Goal: Information Seeking & Learning: Learn about a topic

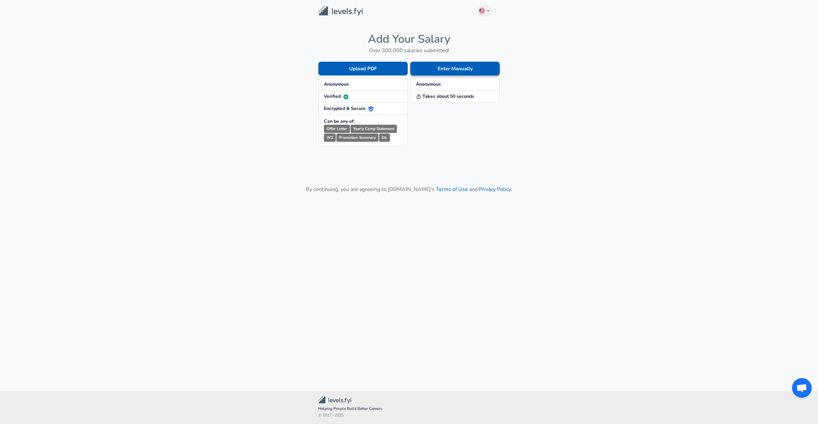
click at [461, 65] on button "Enter Manually" at bounding box center [454, 69] width 89 height 14
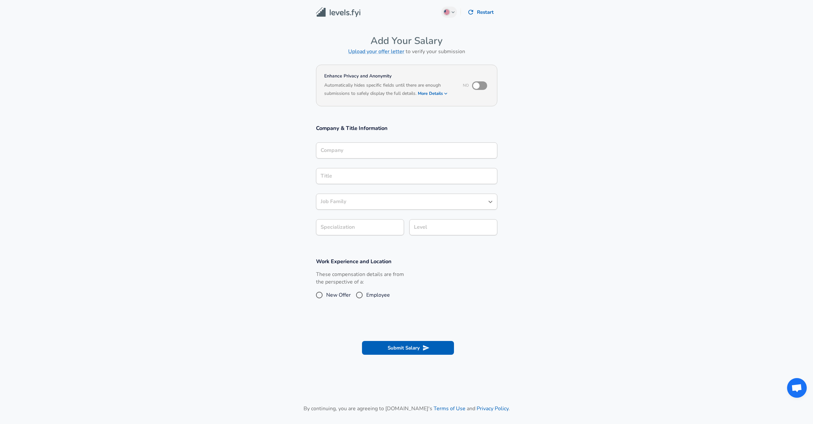
scroll to position [7, 0]
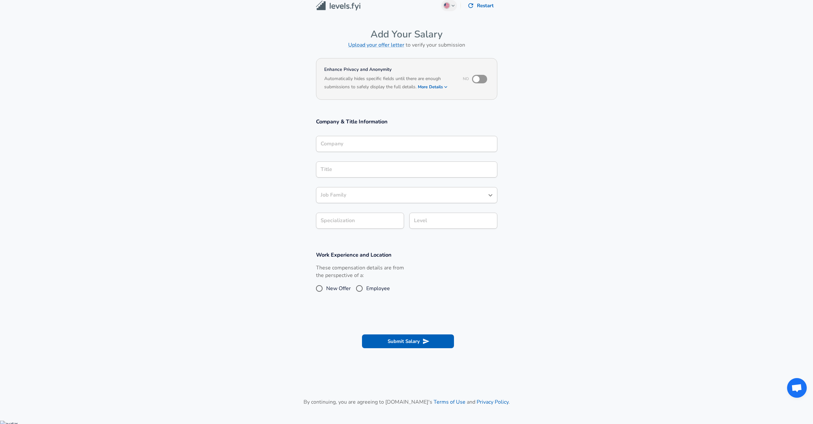
click at [359, 152] on div "Company" at bounding box center [406, 144] width 181 height 16
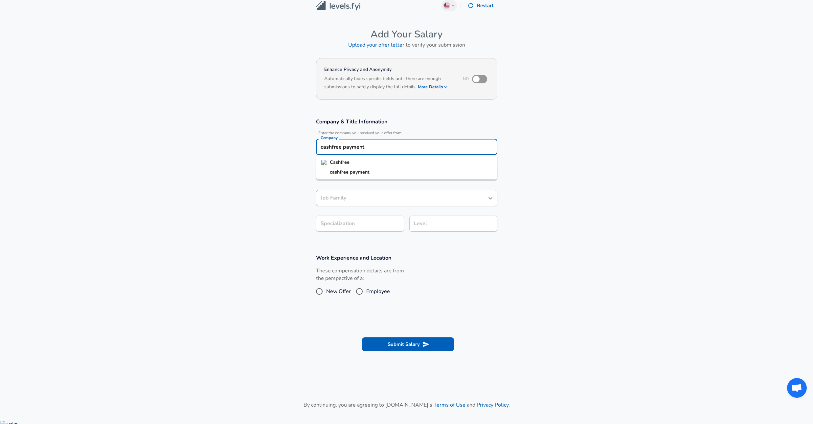
click at [337, 164] on strong "Cashfree" at bounding box center [340, 162] width 20 height 7
type input "Cashfree"
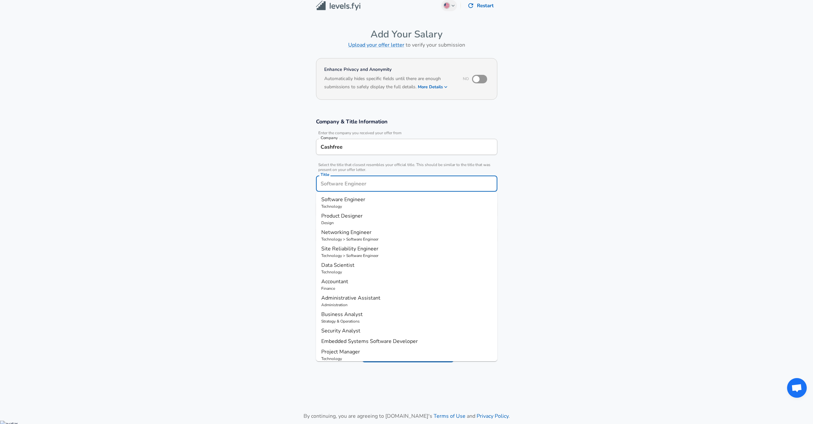
scroll to position [20, 0]
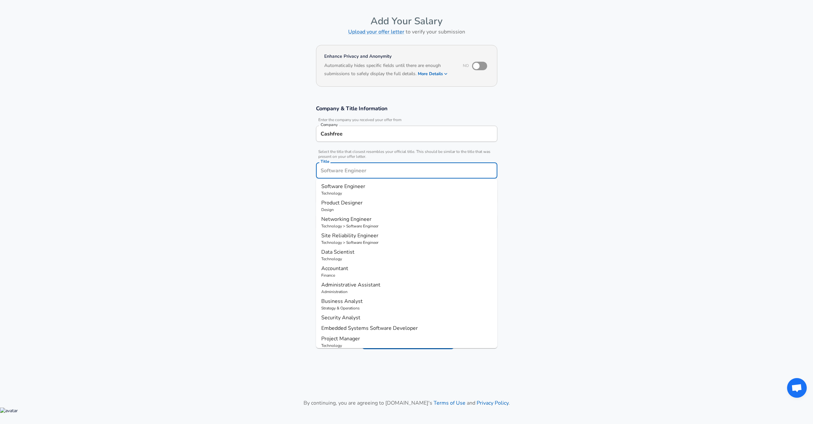
click at [335, 173] on input "Title" at bounding box center [406, 171] width 175 height 10
click at [343, 190] on span "Software Engineer" at bounding box center [343, 186] width 44 height 7
type input "Software Engineer"
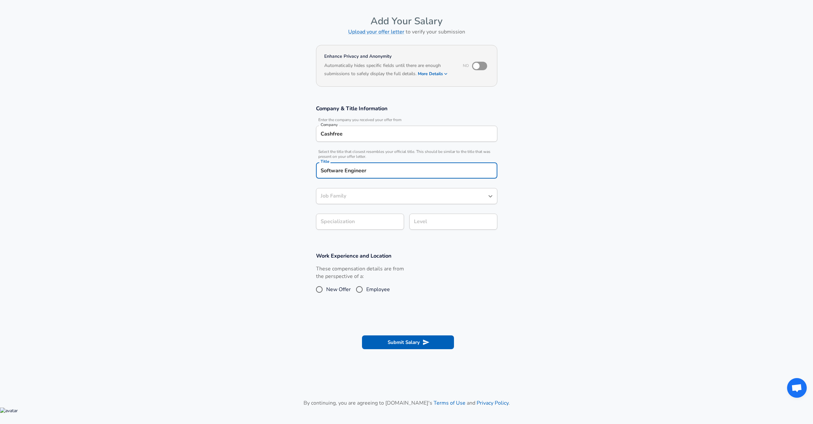
type input "Software Engineer"
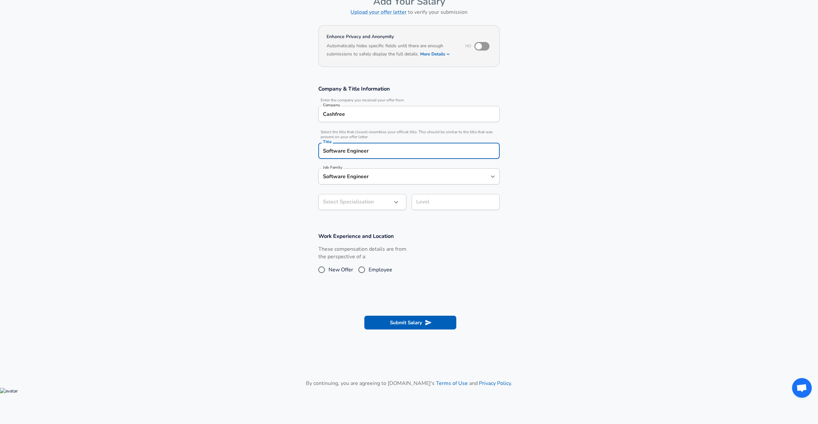
click at [348, 225] on body "English ([GEOGRAPHIC_DATA]) Change Restart Add Your Salary Upload your offer le…" at bounding box center [409, 173] width 818 height 424
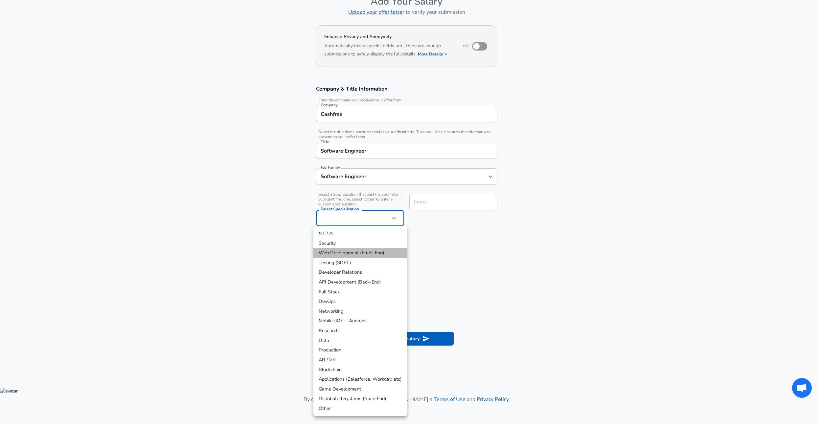
click at [339, 251] on li "Web Development (Front-End)" at bounding box center [360, 253] width 94 height 10
type input "Web Development (Front-End)"
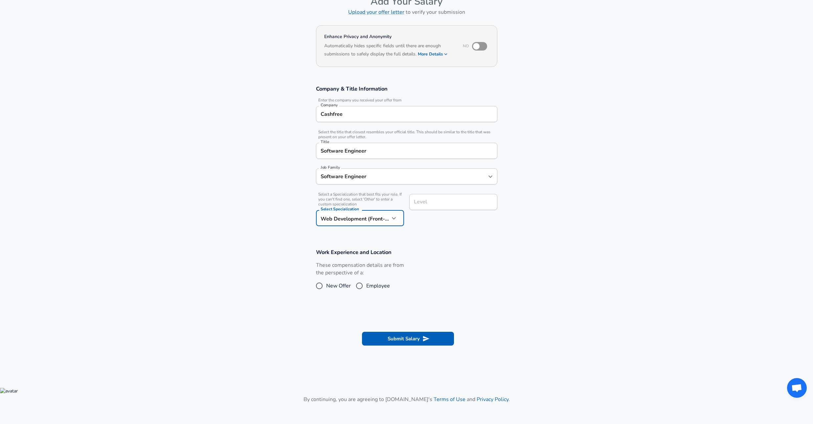
scroll to position [53, 0]
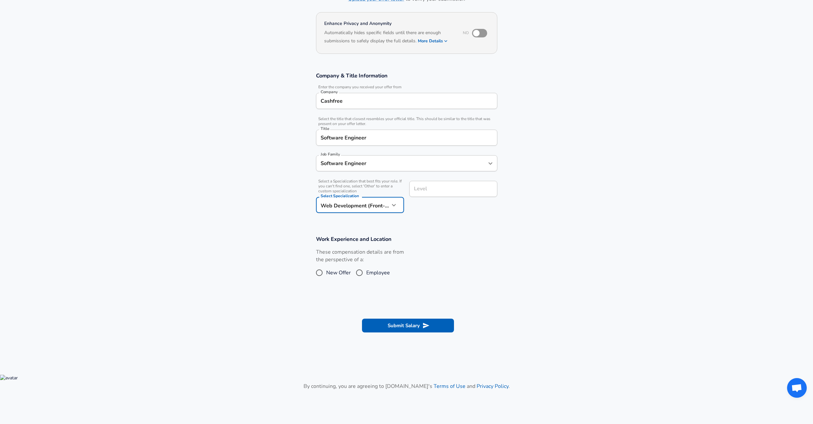
click at [424, 194] on input "Level" at bounding box center [453, 189] width 82 height 10
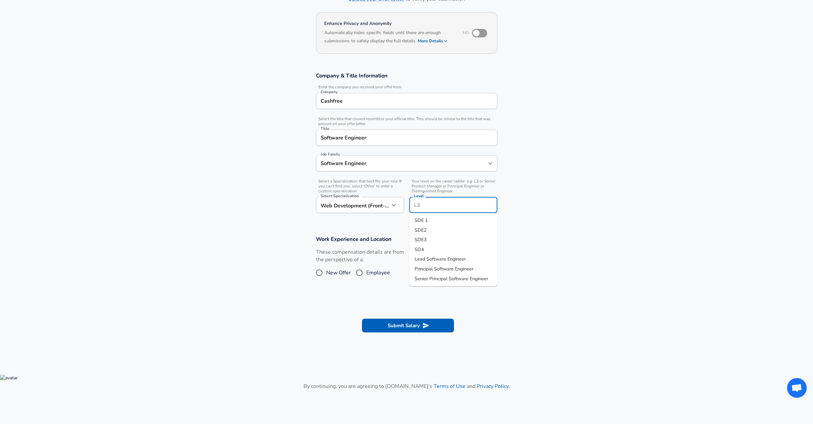
click at [428, 232] on li "SDE2" at bounding box center [453, 231] width 88 height 10
type input "SDE2"
click at [359, 273] on input "Employee" at bounding box center [359, 273] width 14 height 11
radio input "true"
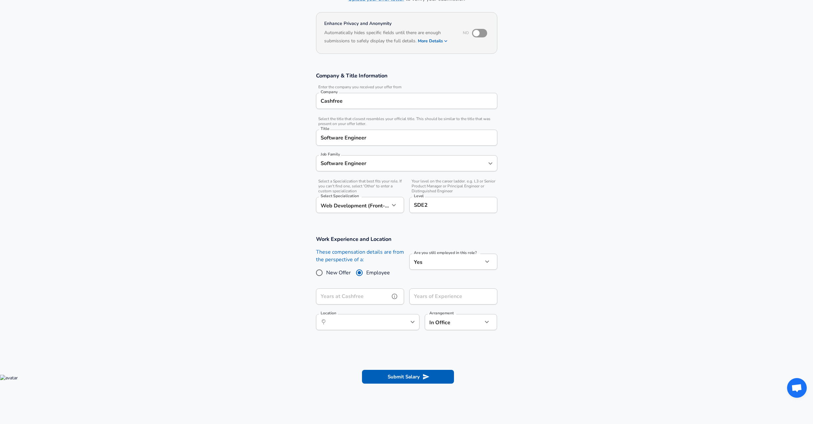
click at [355, 298] on input "Years at Cashfree" at bounding box center [353, 297] width 74 height 16
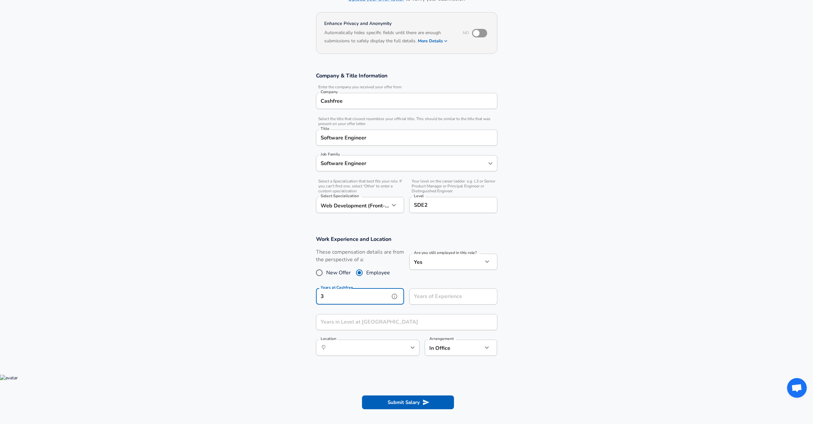
type input "3"
click at [354, 325] on input "Years in Level at [GEOGRAPHIC_DATA]" at bounding box center [399, 322] width 167 height 16
type input "1"
click at [432, 302] on input "Years of Experience" at bounding box center [446, 297] width 74 height 16
click at [370, 353] on div "​ Location" at bounding box center [367, 348] width 103 height 16
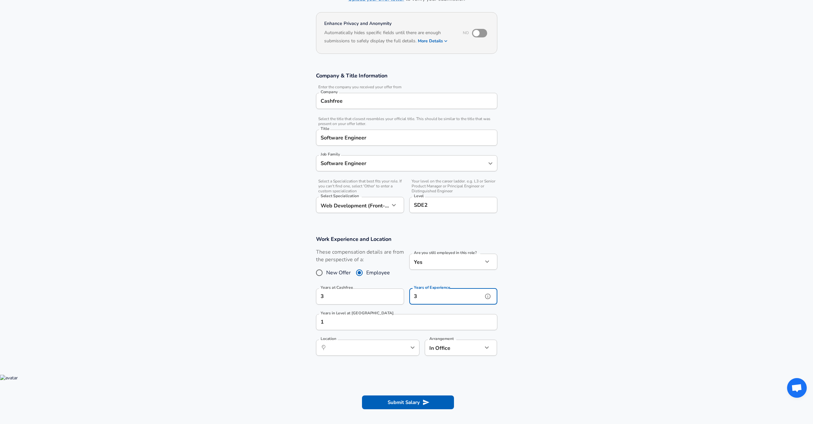
type input "3"
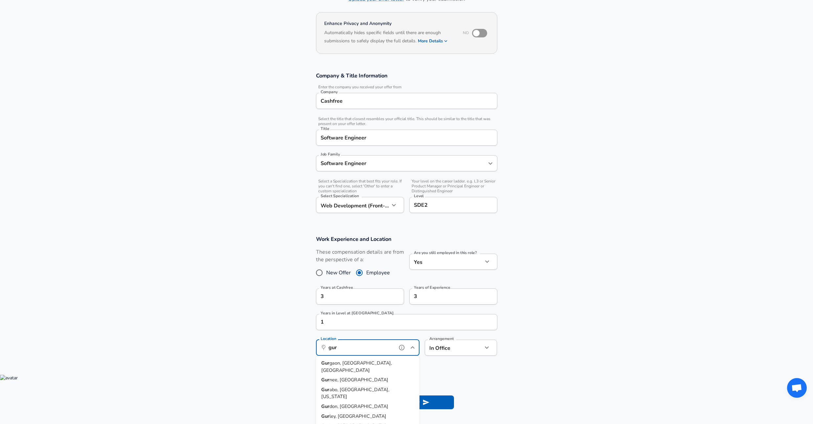
click at [341, 366] on span "gaon, [GEOGRAPHIC_DATA], [GEOGRAPHIC_DATA]" at bounding box center [356, 367] width 71 height 14
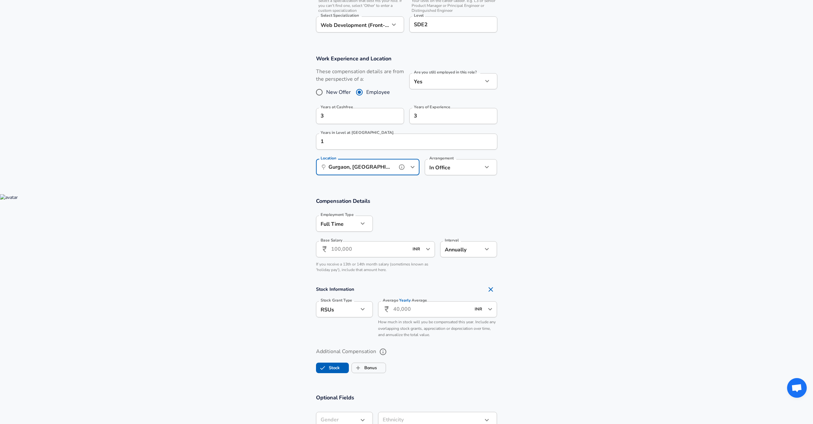
scroll to position [234, 0]
type input "Gurgaon, [GEOGRAPHIC_DATA], [GEOGRAPHIC_DATA]"
click at [356, 251] on input "Base Salary" at bounding box center [370, 248] width 78 height 16
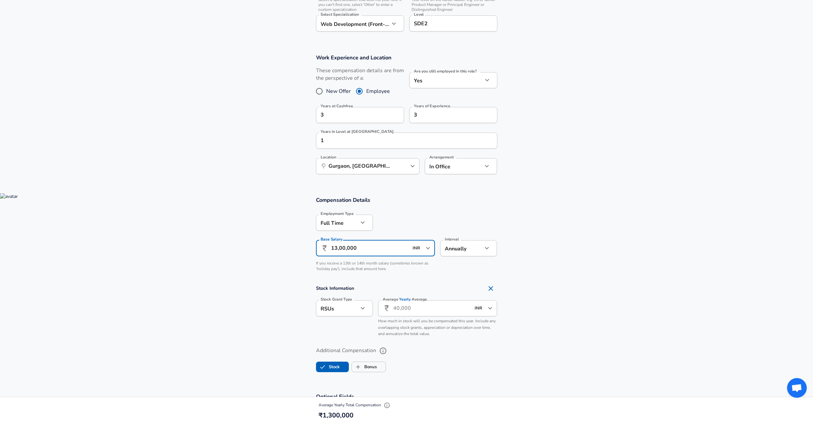
scroll to position [298, 0]
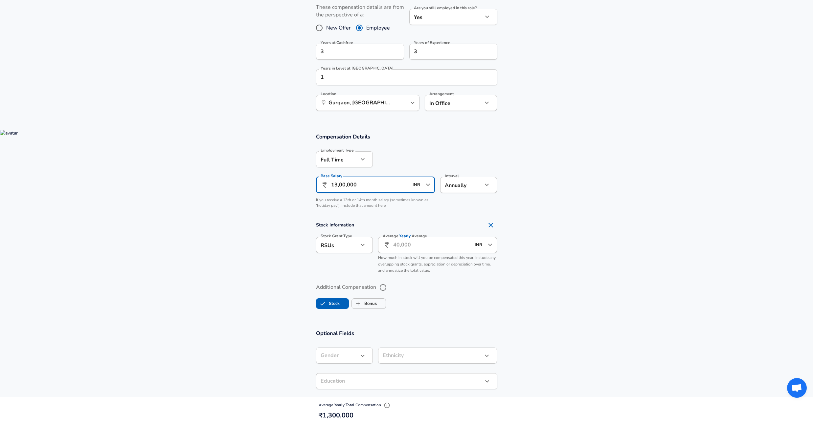
type input "13,00,000"
click at [490, 225] on icon "Remove Section" at bounding box center [490, 225] width 5 height 5
checkbox input "false"
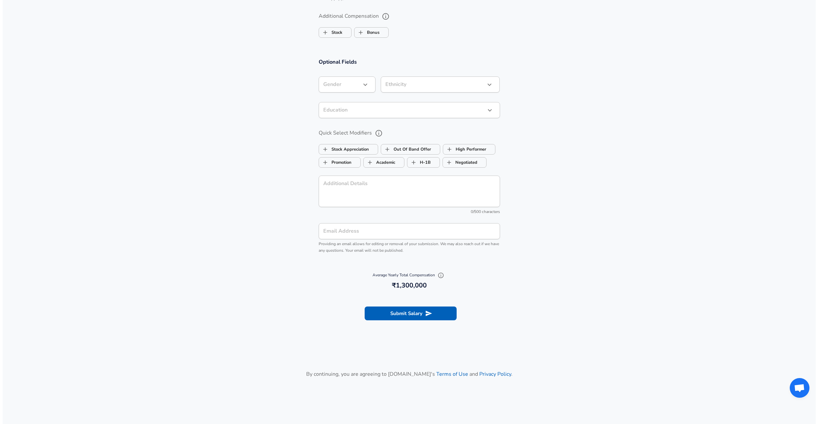
scroll to position [538, 0]
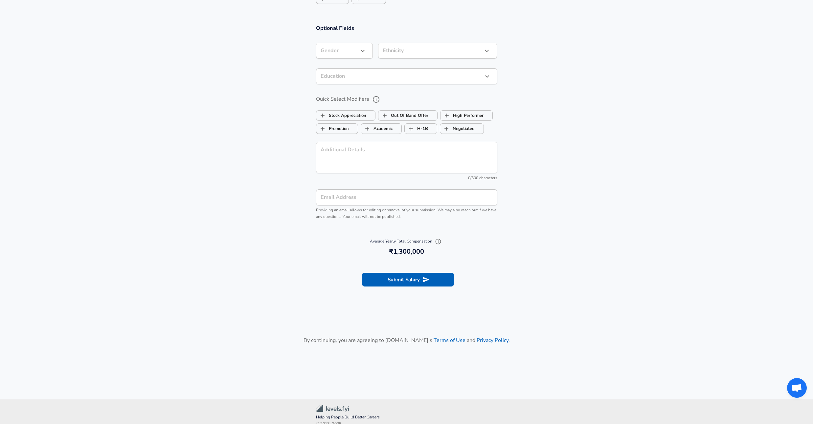
click at [408, 289] on section "Submit Salary" at bounding box center [406, 278] width 813 height 37
click at [410, 278] on button "Submit Salary" at bounding box center [408, 280] width 92 height 14
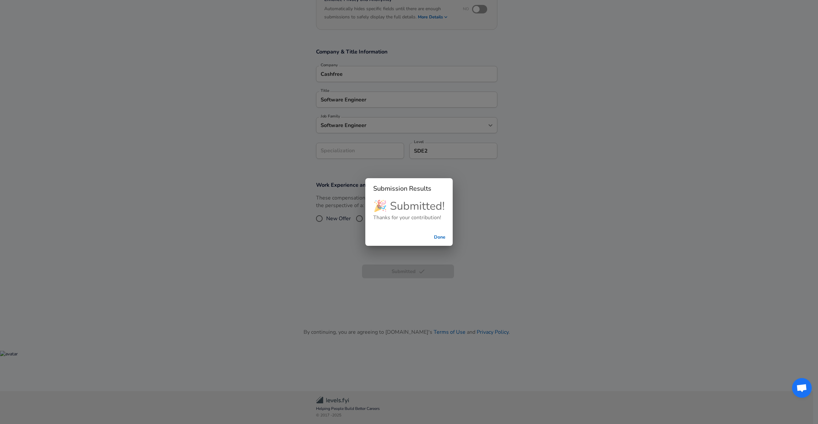
scroll to position [77, 0]
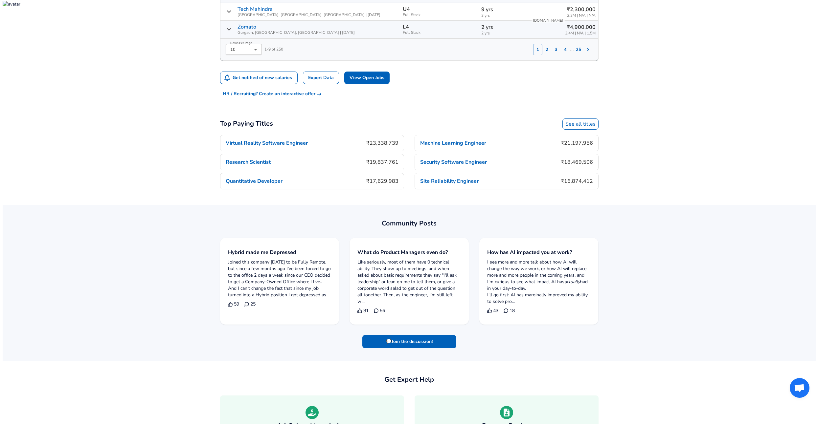
scroll to position [422, 0]
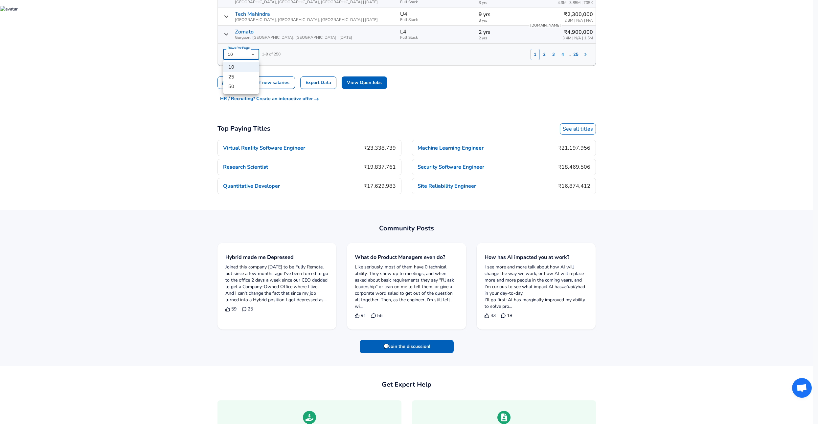
click at [238, 88] on li "50" at bounding box center [241, 87] width 36 height 10
type input "50"
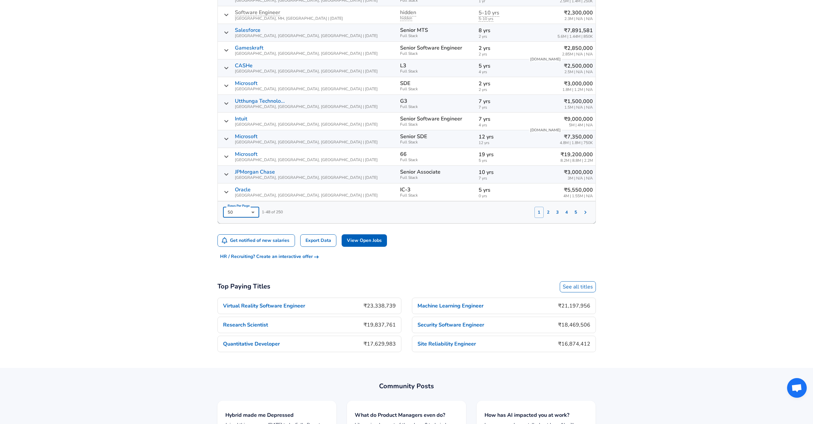
click at [550, 213] on button "2" at bounding box center [548, 212] width 9 height 11
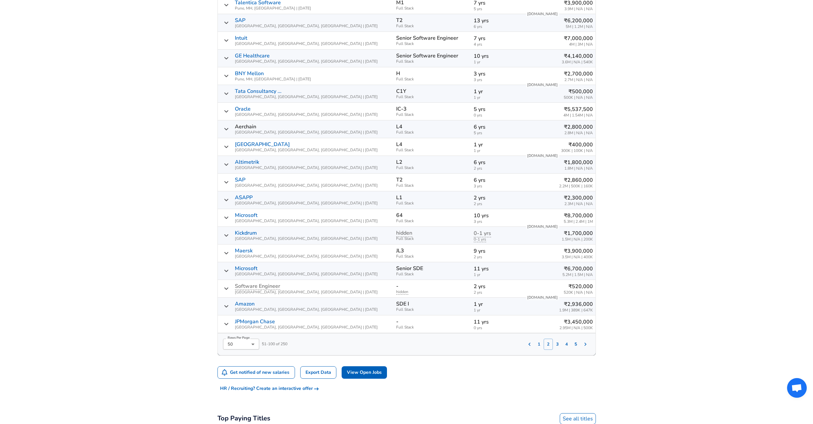
scroll to position [868, 0]
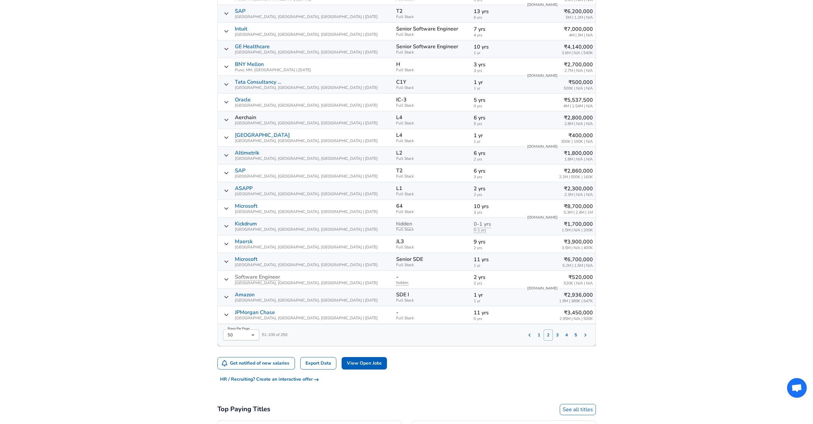
click at [559, 332] on button "3" at bounding box center [557, 335] width 9 height 11
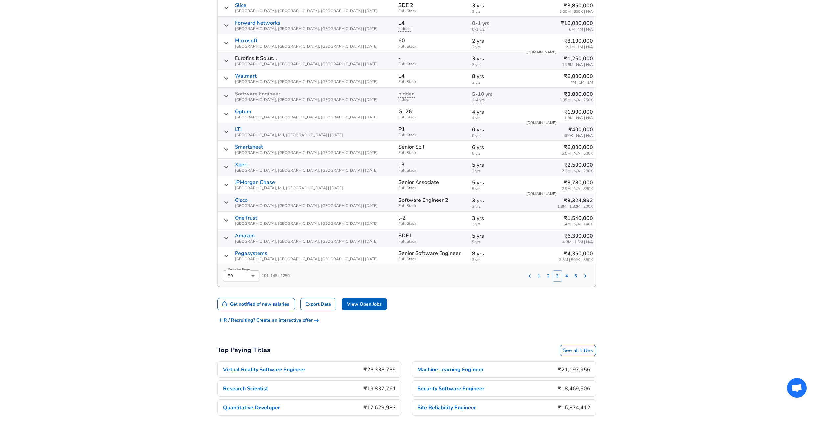
scroll to position [892, 0]
click at [569, 277] on button "4" at bounding box center [566, 275] width 9 height 11
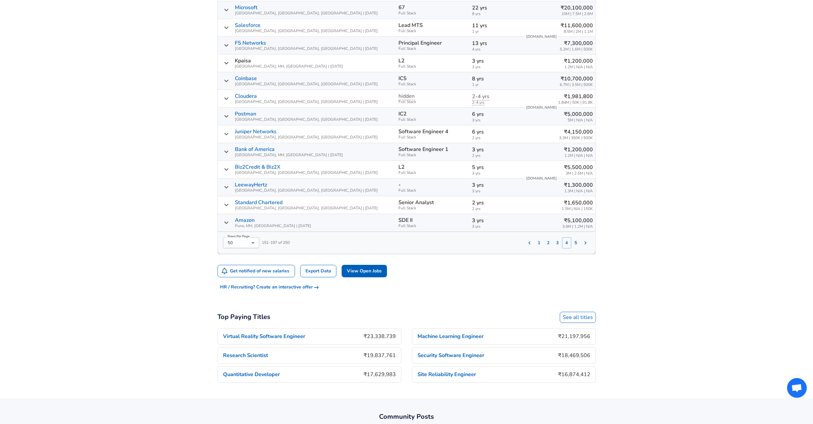
scroll to position [906, 0]
click at [575, 244] on button "5" at bounding box center [575, 244] width 9 height 11
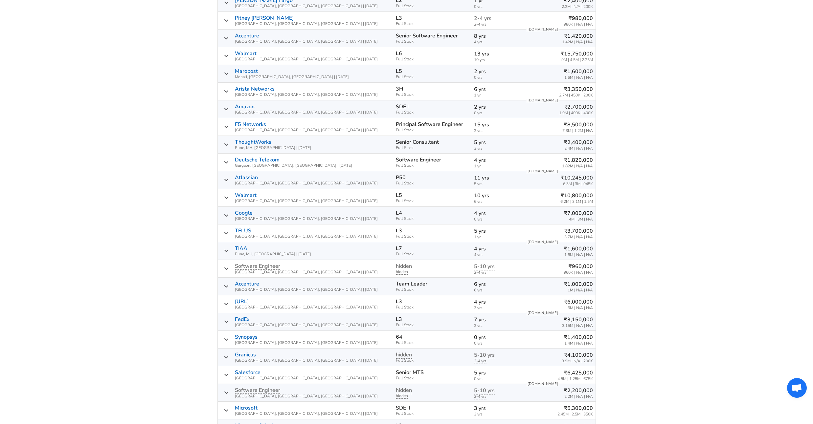
scroll to position [631, 0]
click at [562, 304] on div "₹6,000,000 6M | N/A | N/A" at bounding box center [558, 304] width 67 height 12
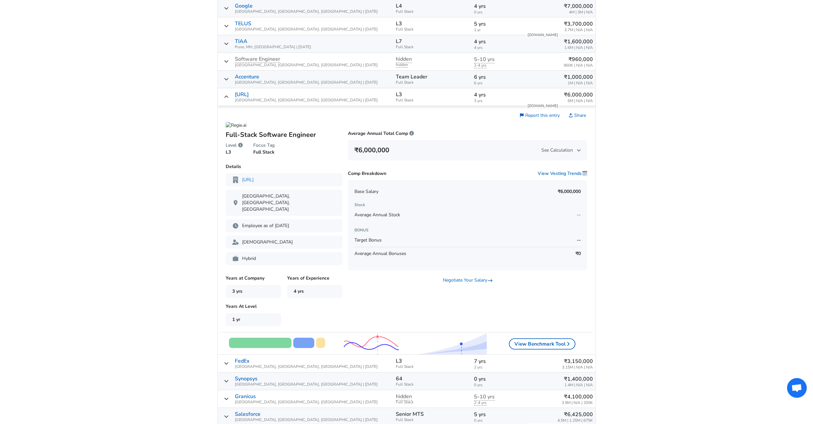
scroll to position [838, 0]
